Goal: Information Seeking & Learning: Learn about a topic

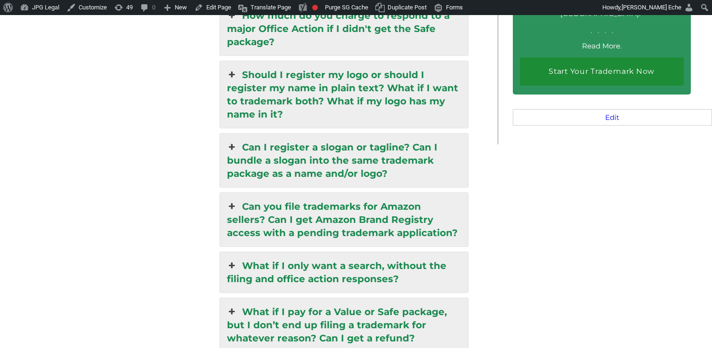
scroll to position [2141, 0]
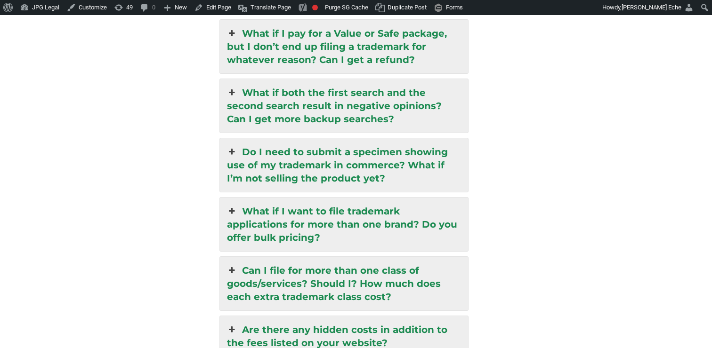
click at [325, 257] on link "Can I file for more than one class of goods/services? Should I? How much does e…" at bounding box center [344, 284] width 248 height 54
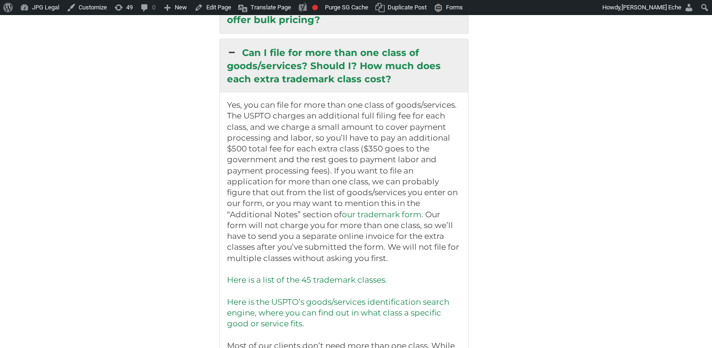
scroll to position [2291, 0]
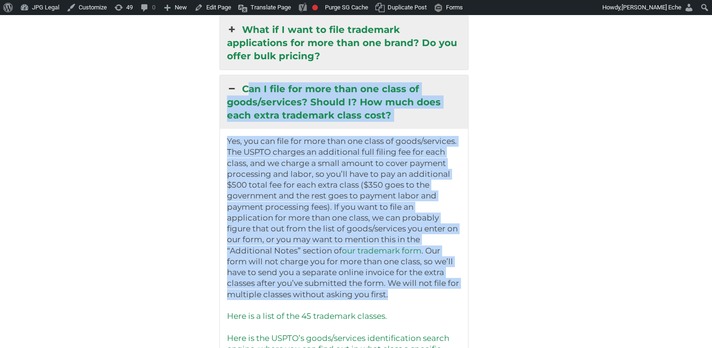
drag, startPoint x: 398, startPoint y: 255, endPoint x: 238, endPoint y: 52, distance: 258.1
click at [238, 75] on div "Can I file for more than one class of goods/services? Should I? How much does e…" at bounding box center [343, 323] width 249 height 496
copy div "Can I file for more than one class of goods/services? Should I? How much does e…"
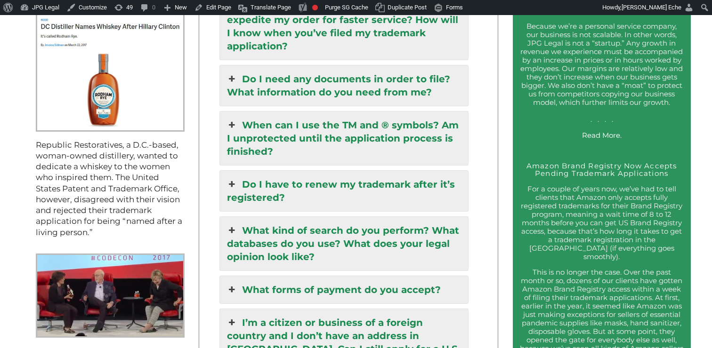
scroll to position [930, 0]
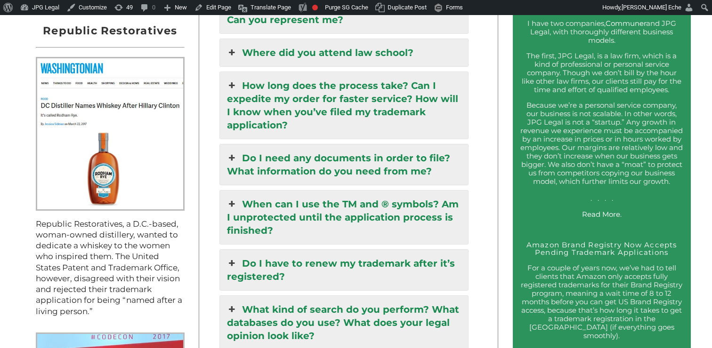
click at [318, 153] on link "Do I need any documents in order to file? What information do you need from me?" at bounding box center [344, 164] width 248 height 40
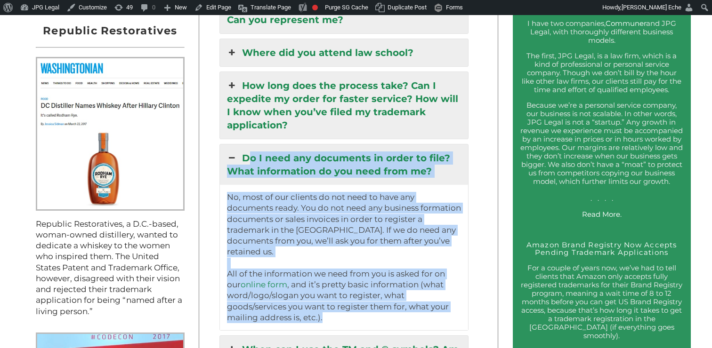
drag, startPoint x: 350, startPoint y: 292, endPoint x: 245, endPoint y: 140, distance: 185.0
click at [245, 144] on div "Do I need any documents in order to file? What information do you need from me?…" at bounding box center [343, 237] width 249 height 187
copy div "Do I need any documents in order to file? What information do you need from me?…"
click at [293, 92] on link "How long does the process take? Can I expedite my order for faster service? How…" at bounding box center [344, 105] width 248 height 67
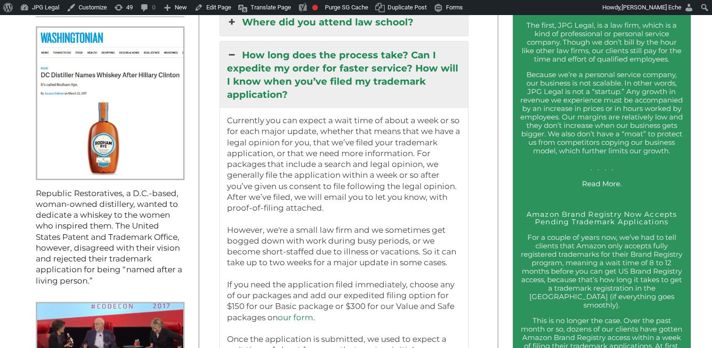
scroll to position [950, 0]
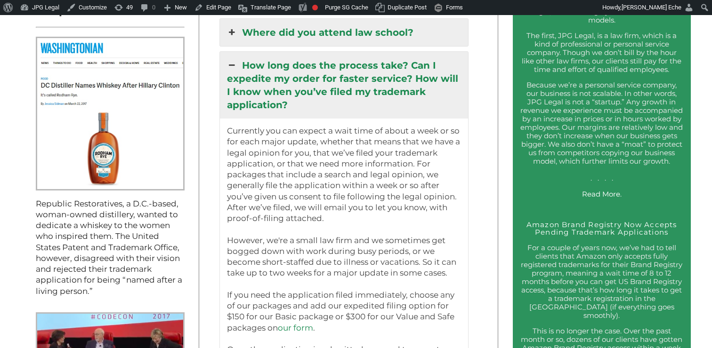
drag, startPoint x: 364, startPoint y: 291, endPoint x: 240, endPoint y: 55, distance: 266.1
click at [240, 55] on div "How long does the process take? Can I expedite my order for faster service? How…" at bounding box center [343, 256] width 249 height 410
copy div "Lor ipsu dolo sit ametcon adip? Eli S doeiusmo te incid utl etdolo magnaal? Eni…"
